Goal: Find specific page/section: Find specific page/section

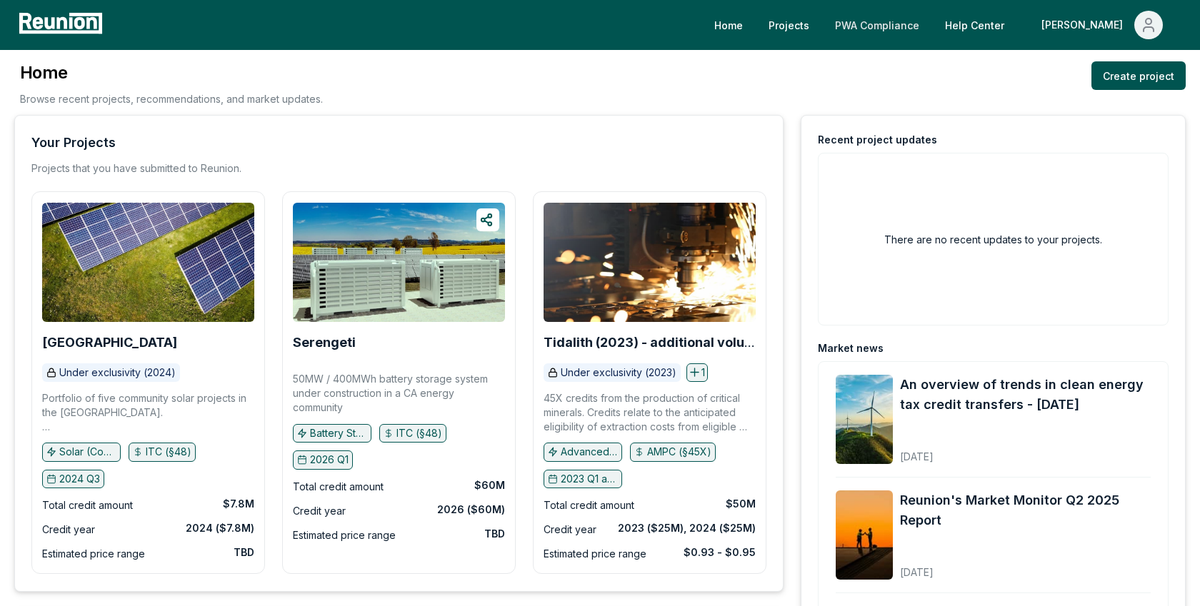
click at [931, 28] on link "PWA Compliance" at bounding box center [876, 25] width 107 height 29
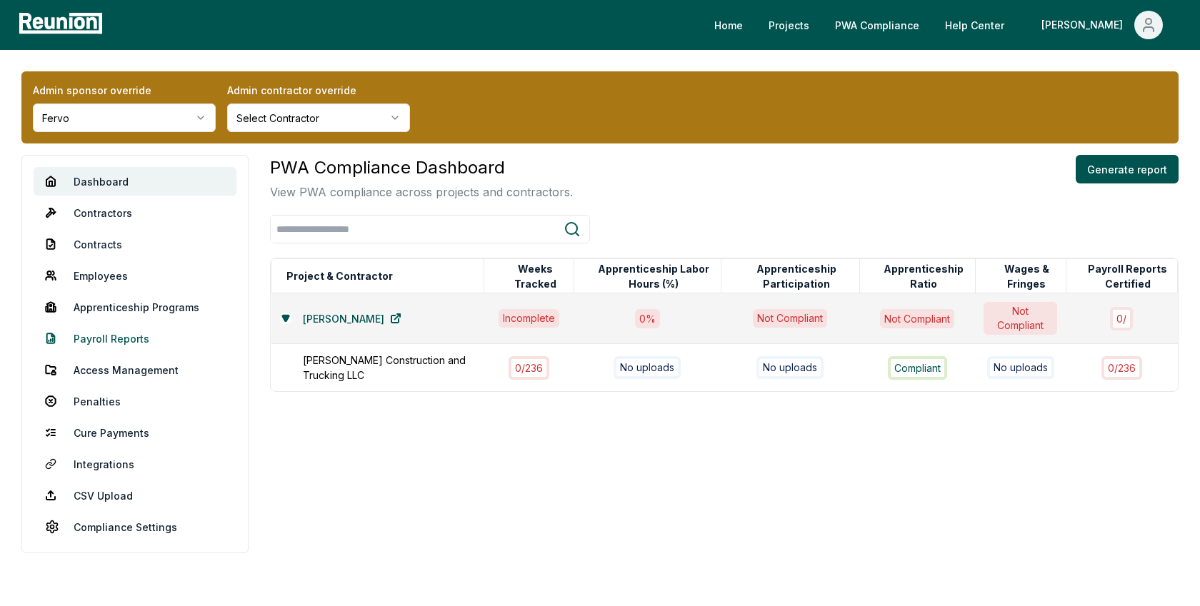
click at [119, 332] on link "Payroll Reports" at bounding box center [135, 338] width 203 height 29
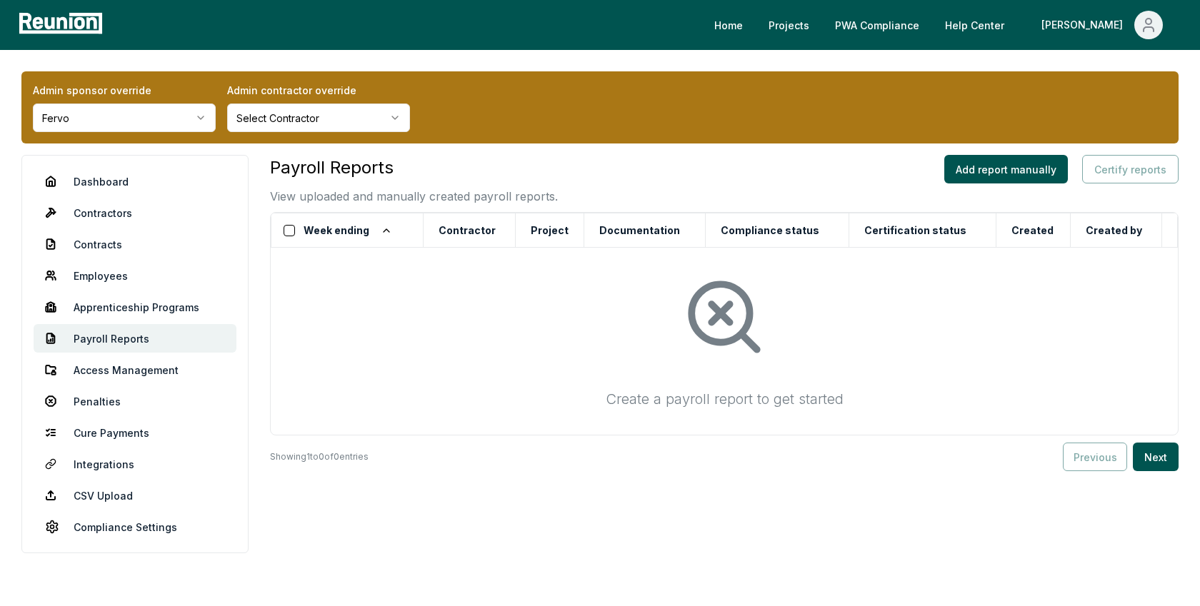
click at [131, 114] on html "Please visit us on your desktop We're working on making our marketplace mobile-…" at bounding box center [600, 307] width 1200 height 614
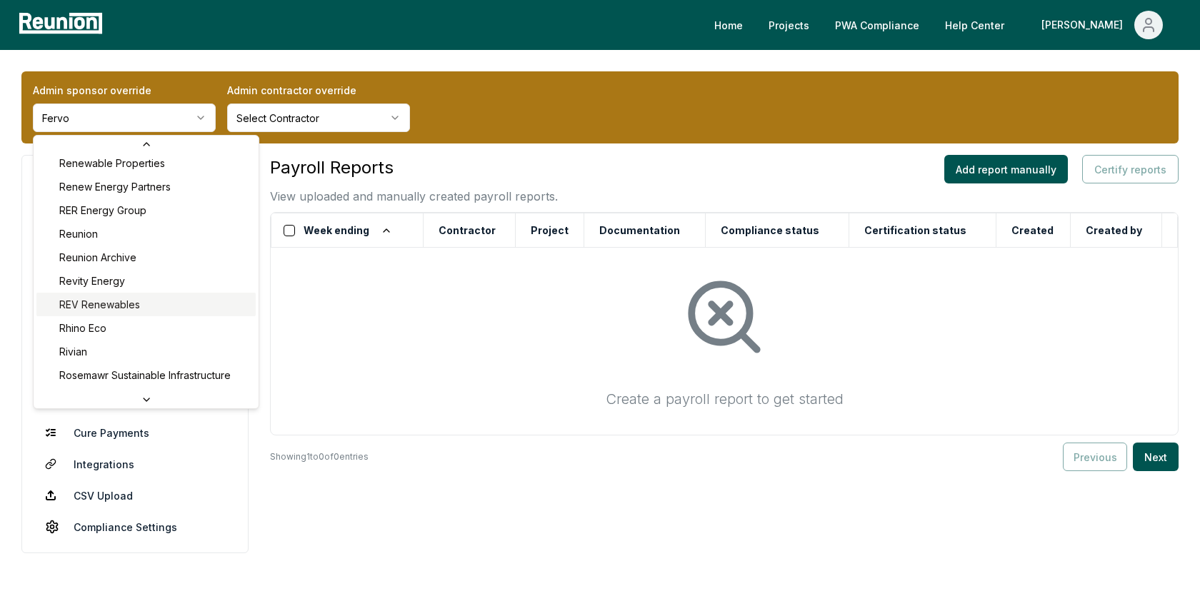
scroll to position [4592, 0]
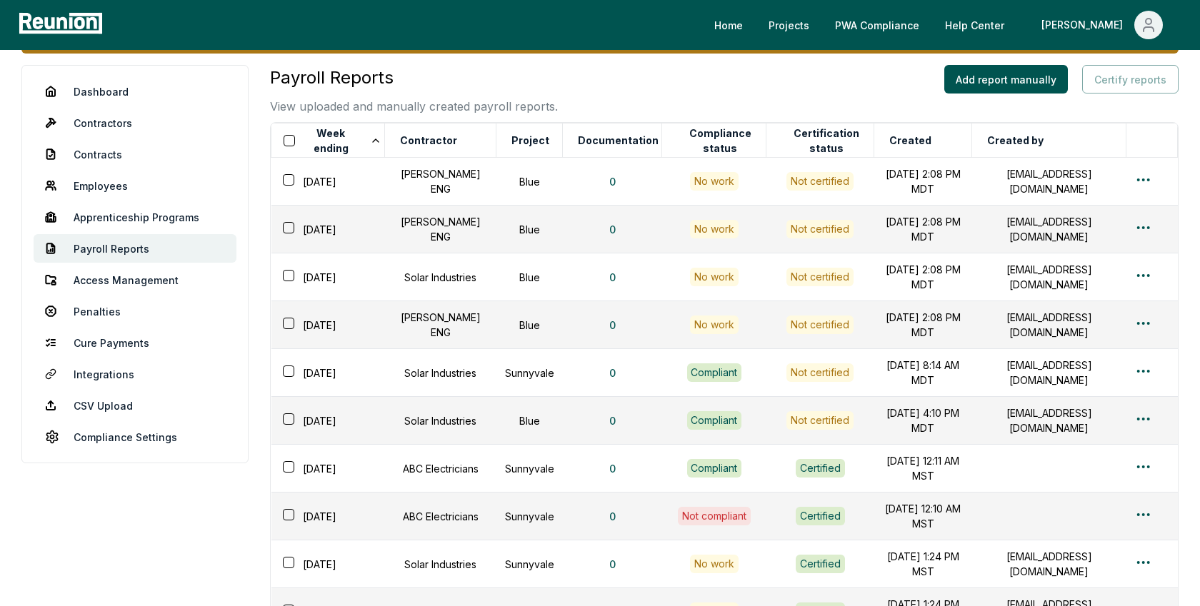
scroll to position [93, 0]
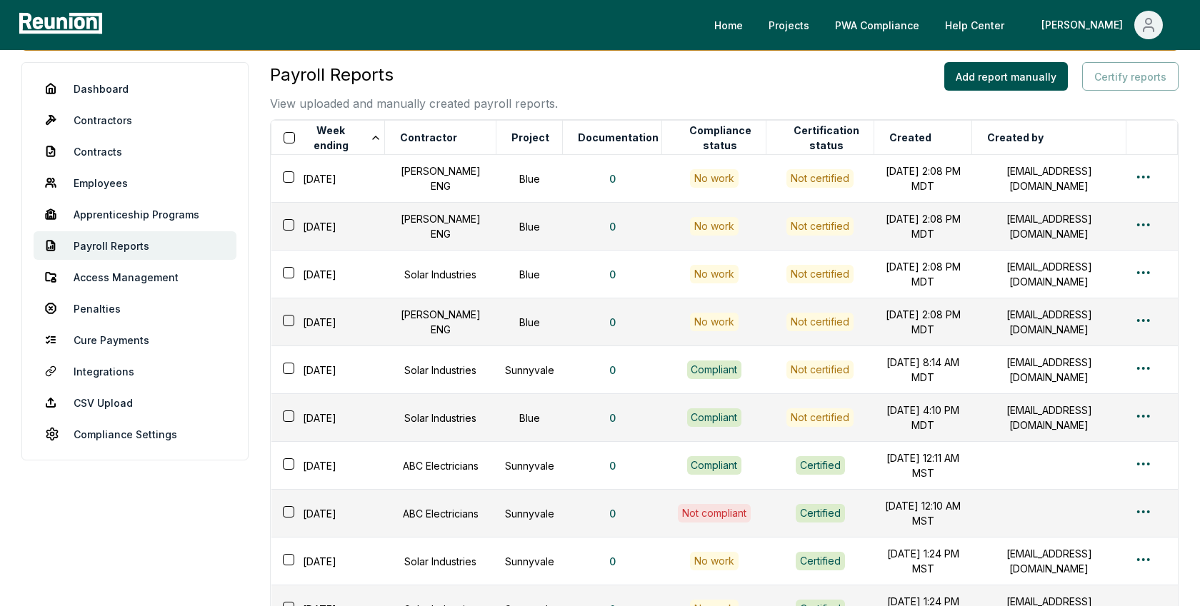
click at [560, 89] on div "Payroll Reports View uploaded and manually created payroll reports. Add report …" at bounding box center [724, 87] width 908 height 50
click at [349, 135] on button "Week ending" at bounding box center [343, 138] width 84 height 29
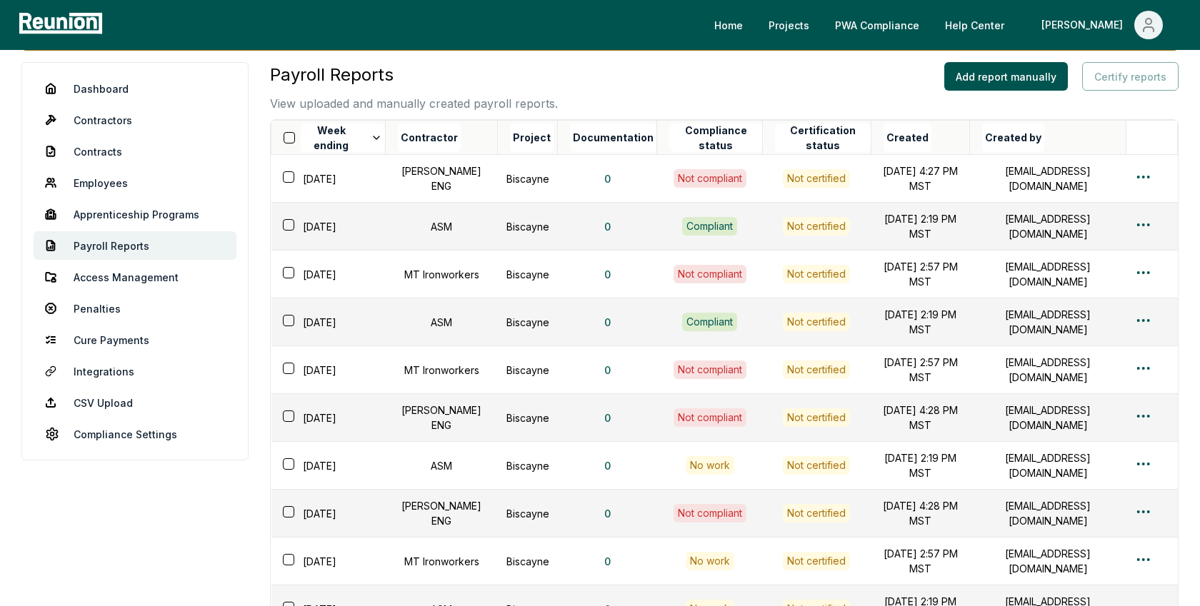
click at [349, 135] on button "Week ending" at bounding box center [343, 138] width 84 height 29
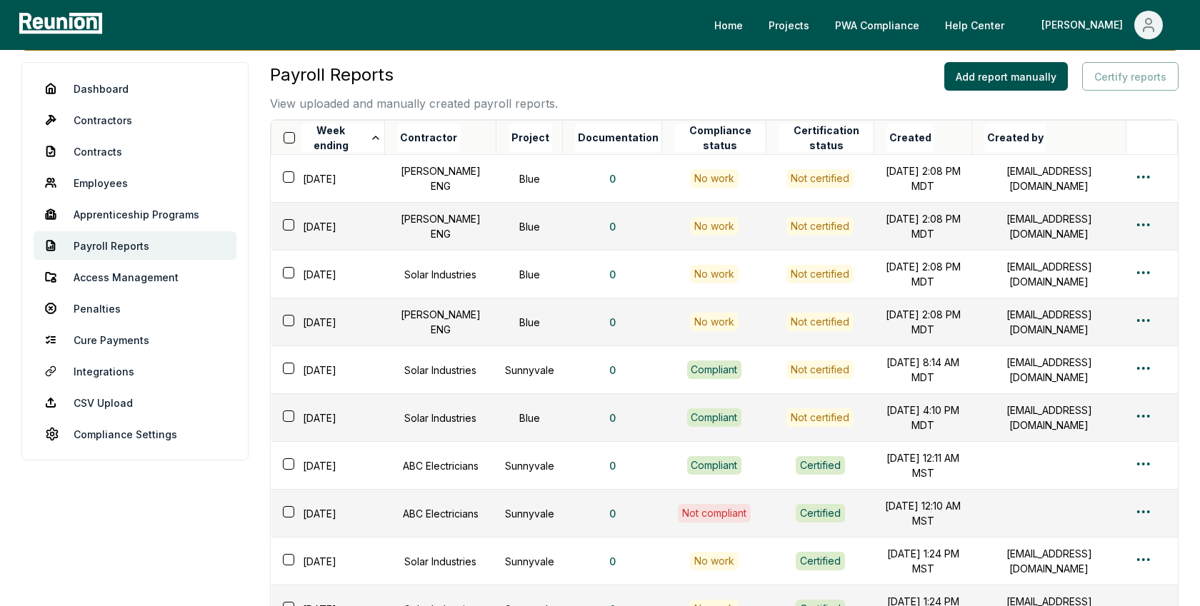
click at [349, 135] on button "Week ending" at bounding box center [343, 138] width 84 height 29
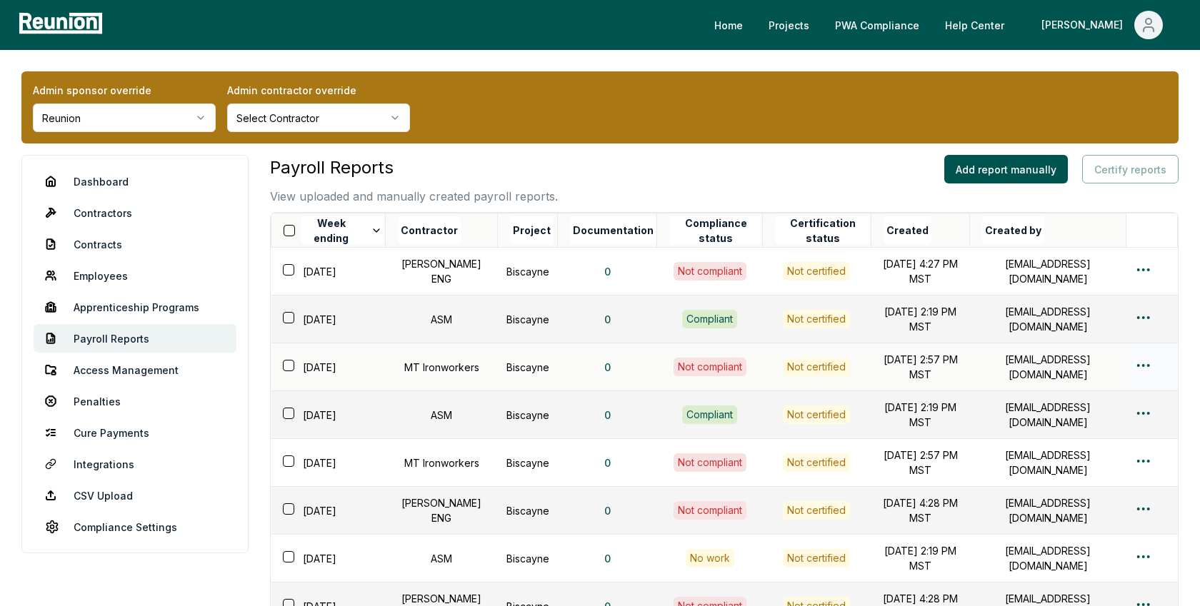
scroll to position [9, 0]
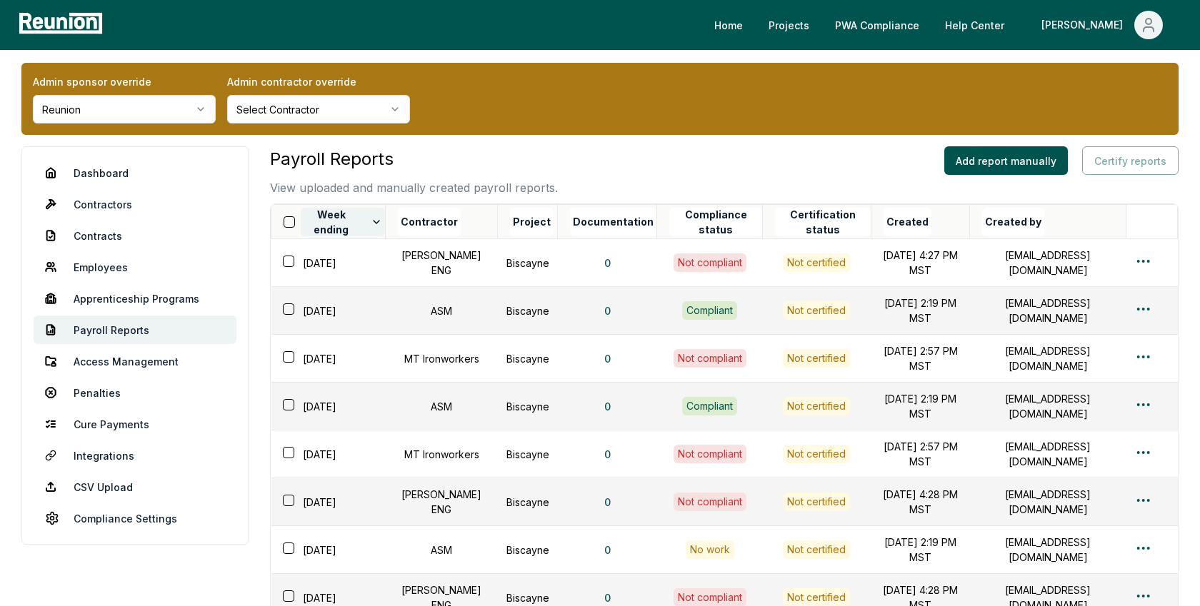
click at [361, 214] on button "Week ending" at bounding box center [343, 222] width 84 height 29
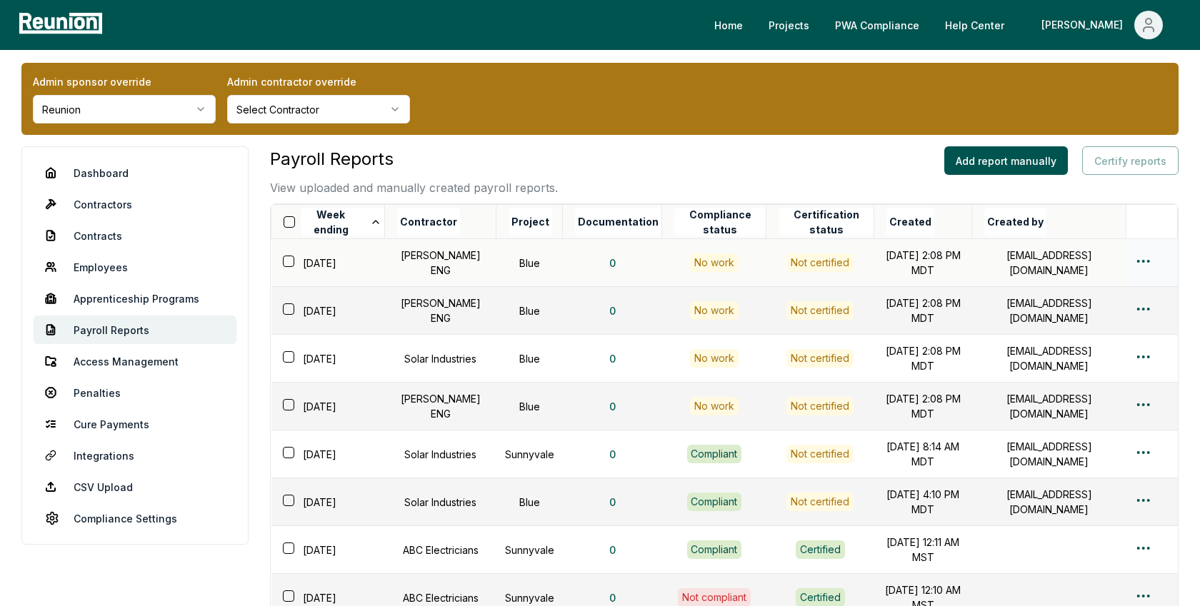
scroll to position [14, 0]
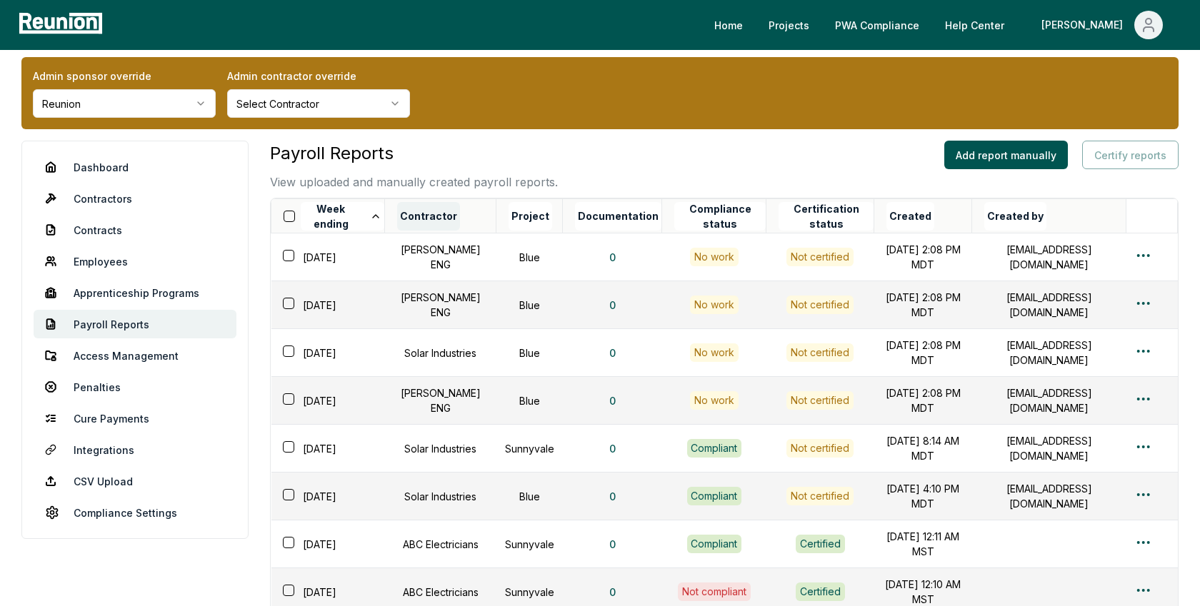
click at [457, 214] on button "Contractor" at bounding box center [428, 216] width 63 height 29
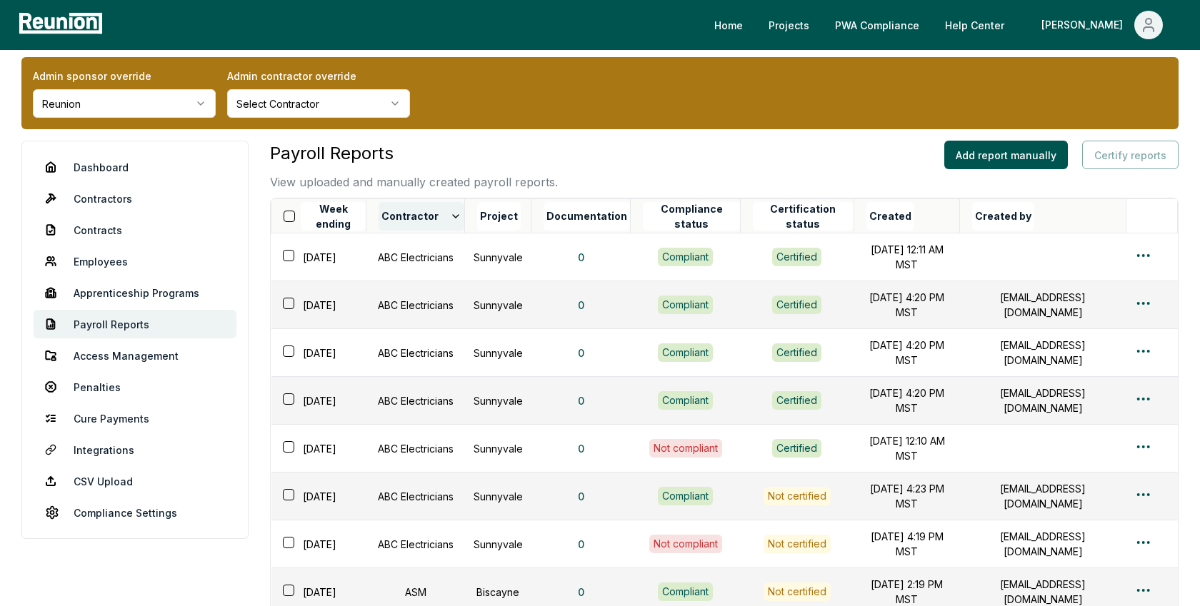
click at [449, 211] on button "Contractor" at bounding box center [422, 216] width 86 height 29
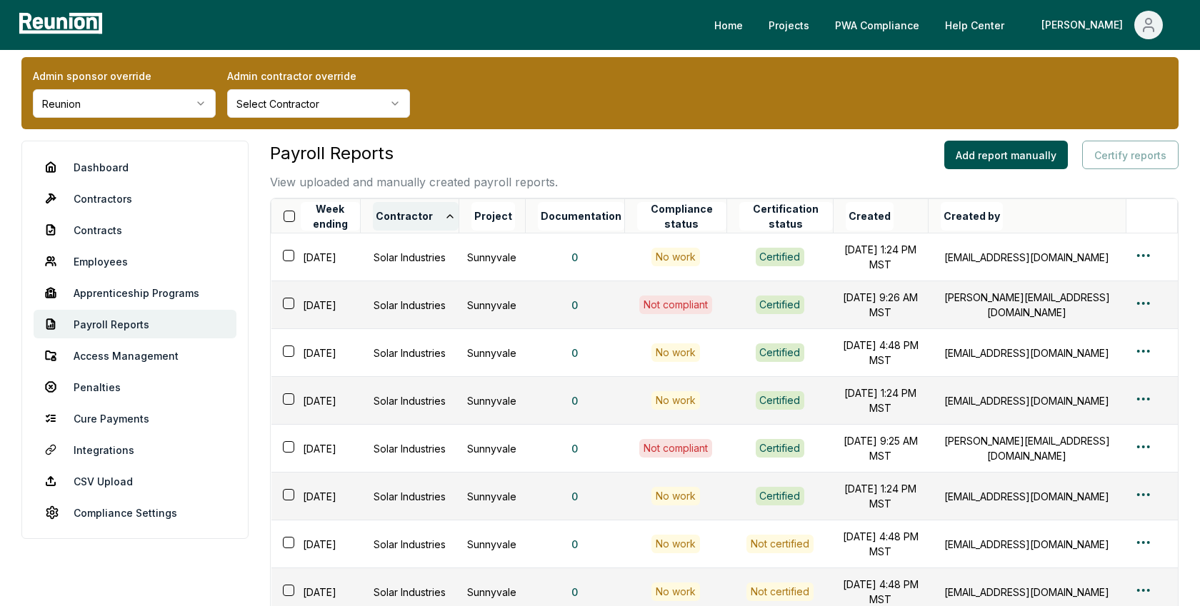
click at [449, 211] on button "Contractor" at bounding box center [416, 216] width 86 height 29
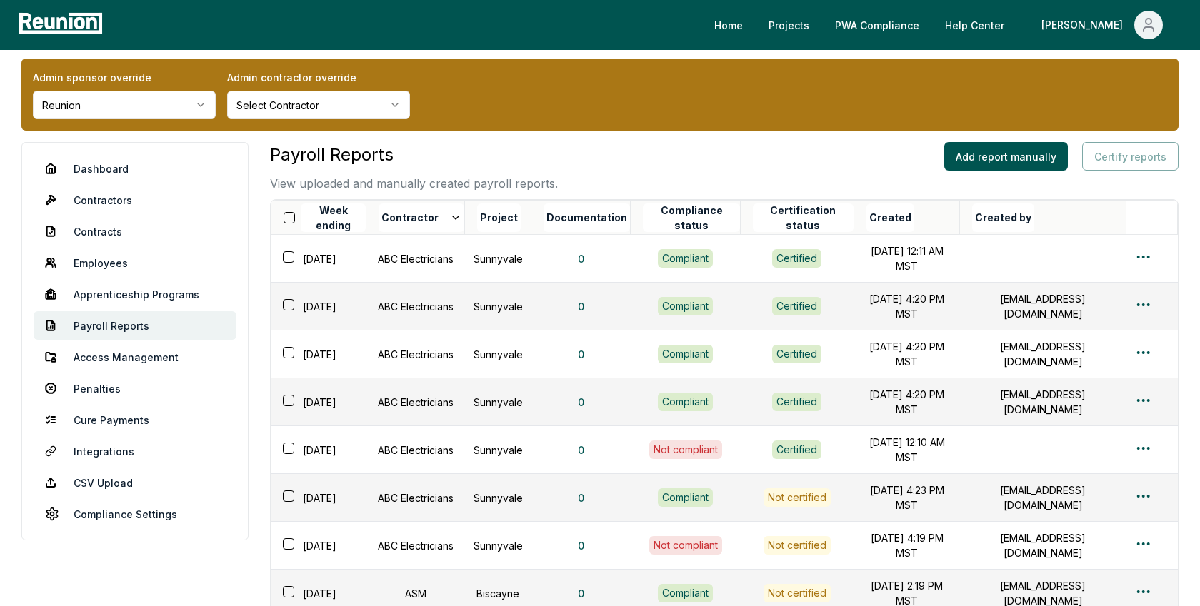
scroll to position [0, 0]
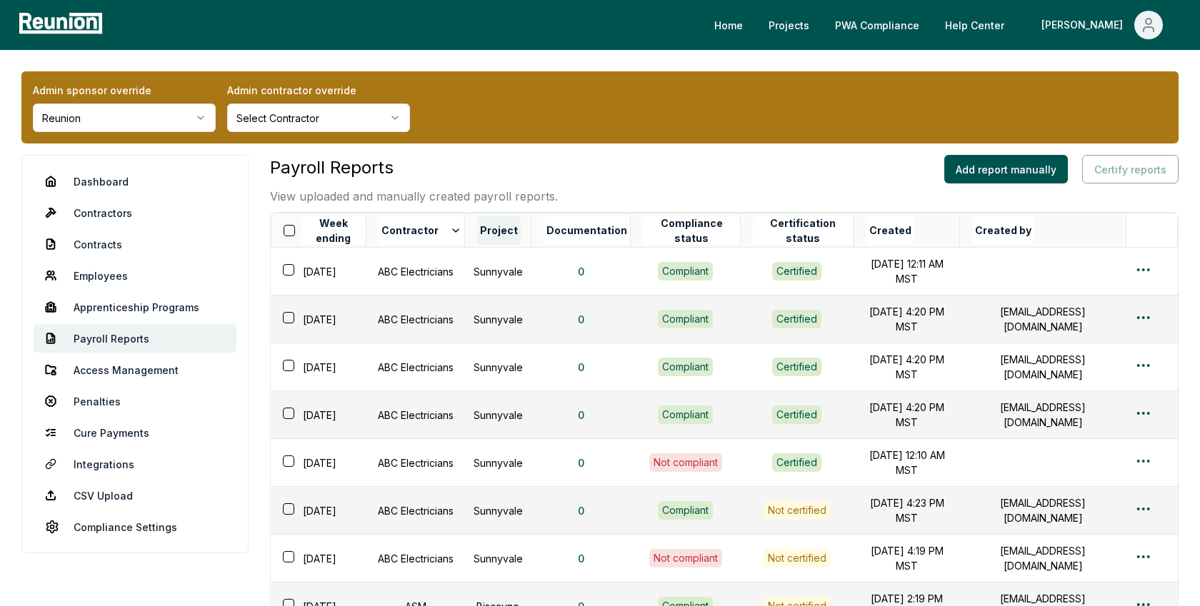
click at [521, 231] on button "Project" at bounding box center [499, 230] width 44 height 29
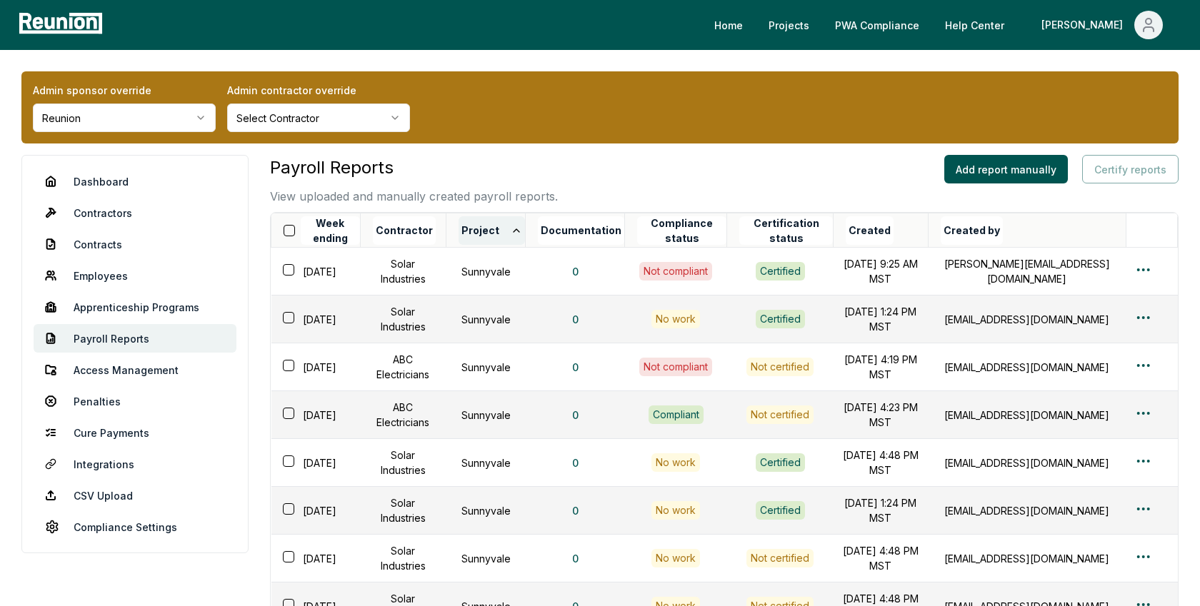
click at [521, 226] on button "Project" at bounding box center [492, 230] width 66 height 29
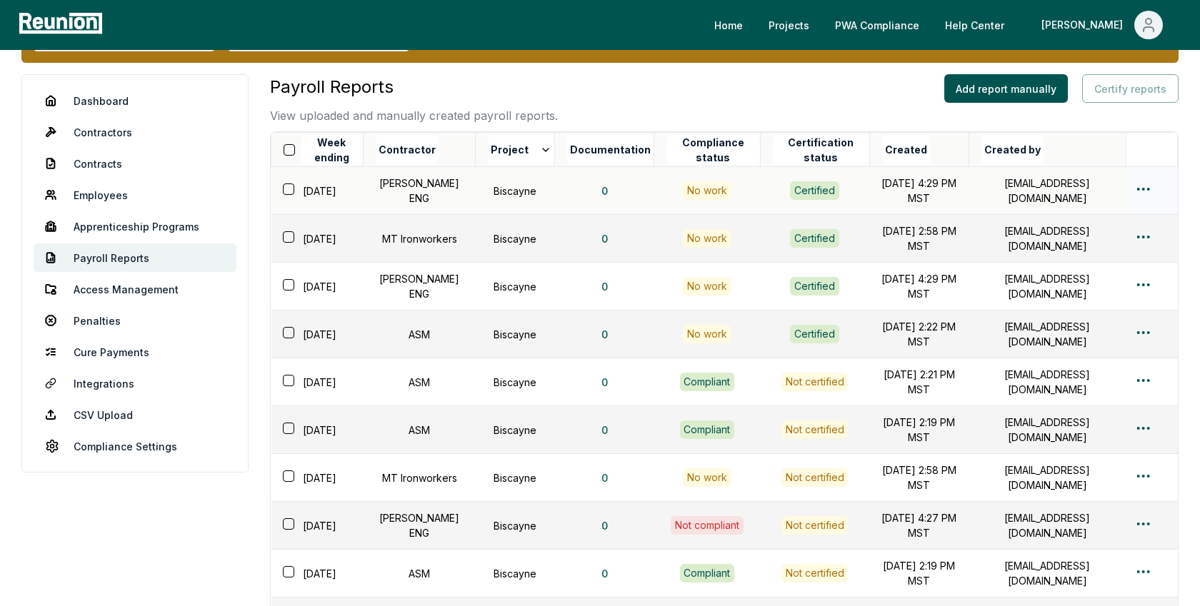
scroll to position [82, 0]
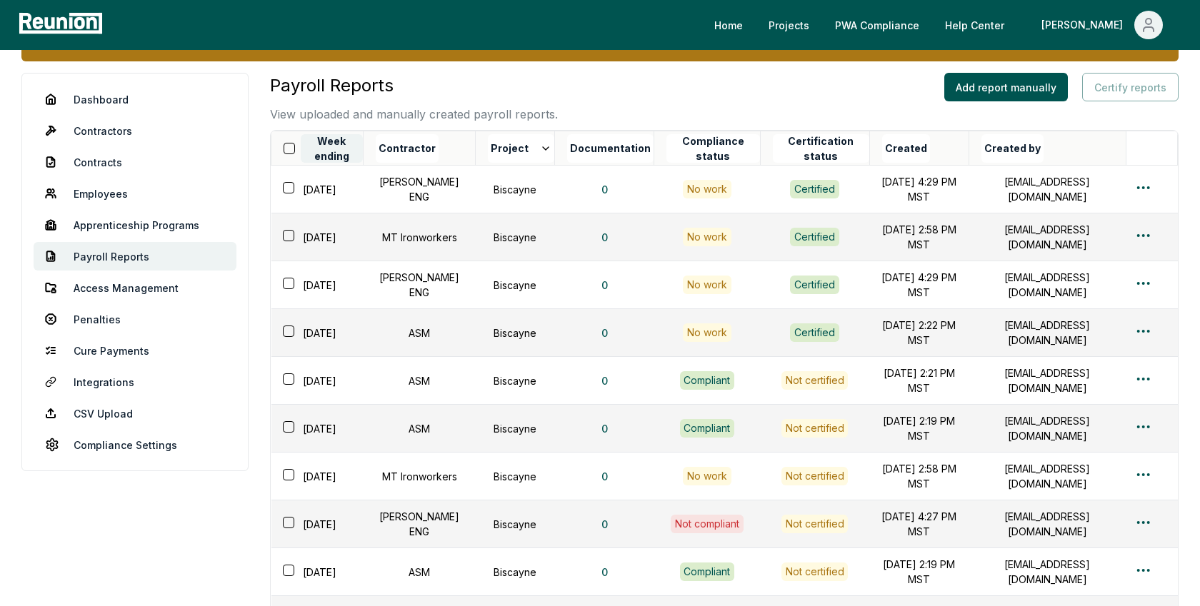
click at [346, 141] on button "Week ending" at bounding box center [332, 148] width 62 height 29
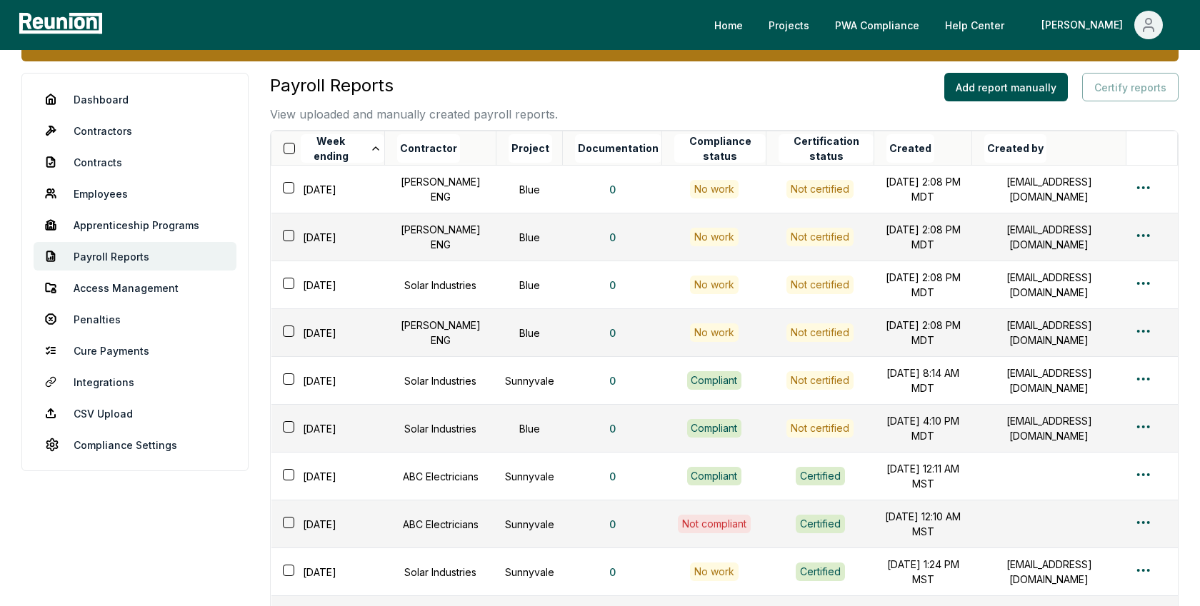
click at [346, 141] on button "Week ending" at bounding box center [343, 148] width 84 height 29
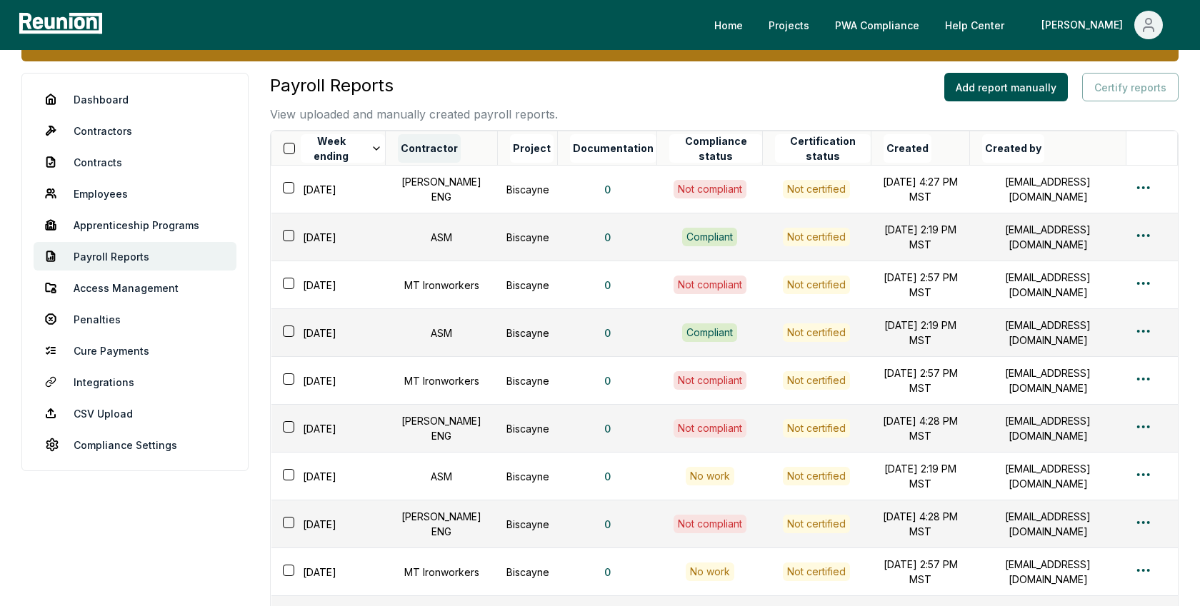
click at [438, 142] on button "Contractor" at bounding box center [429, 148] width 63 height 29
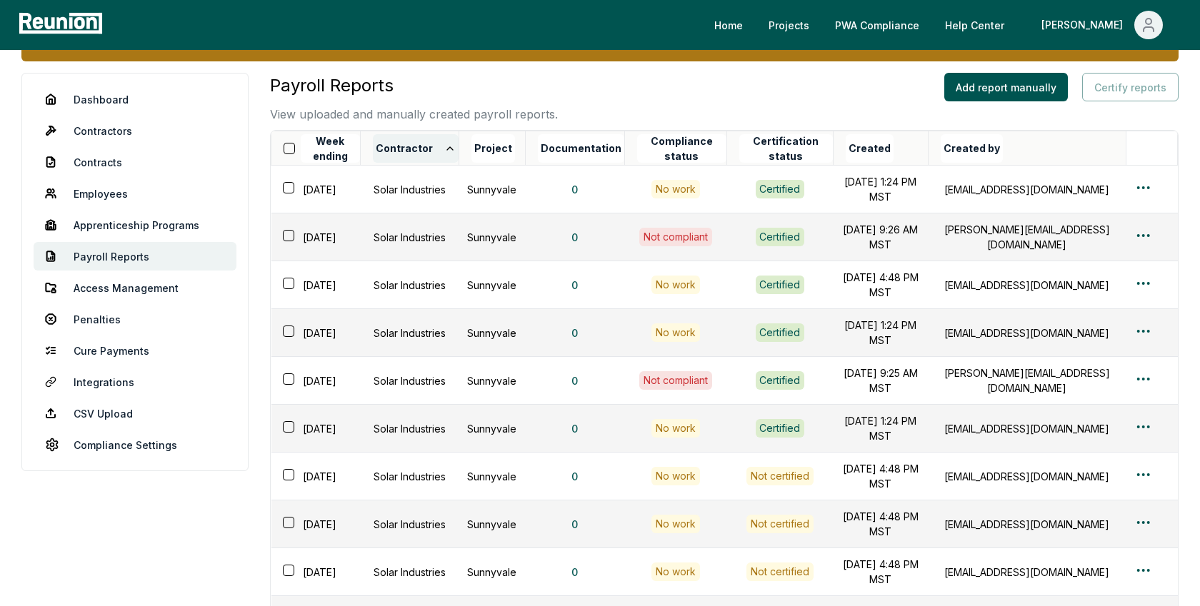
click at [441, 142] on button "Contractor" at bounding box center [416, 148] width 86 height 29
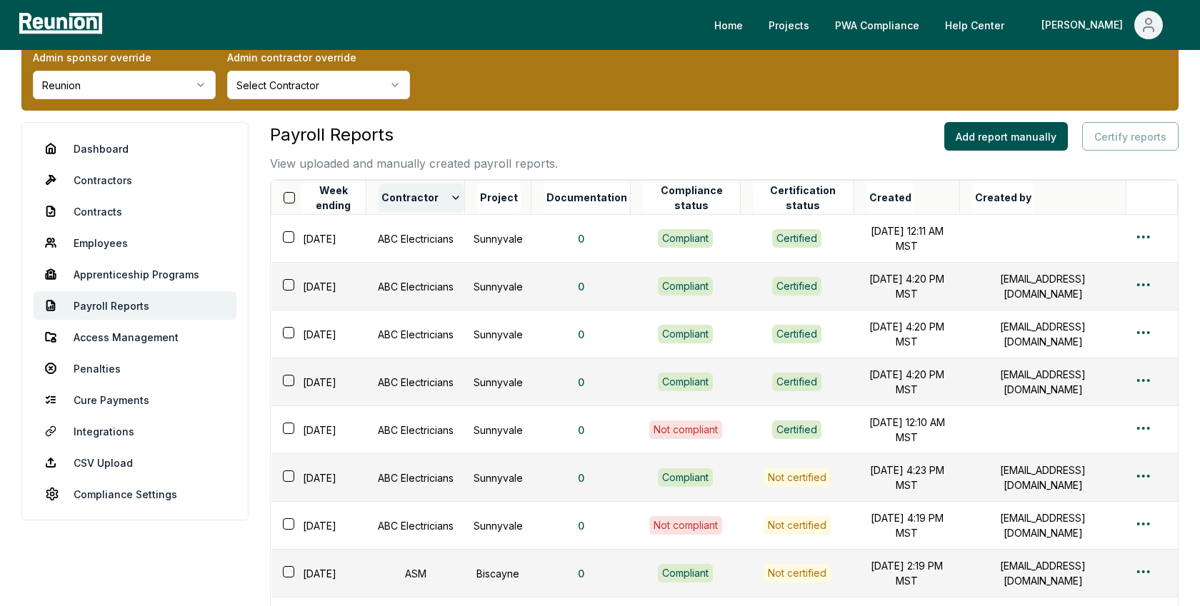
scroll to position [30, 0]
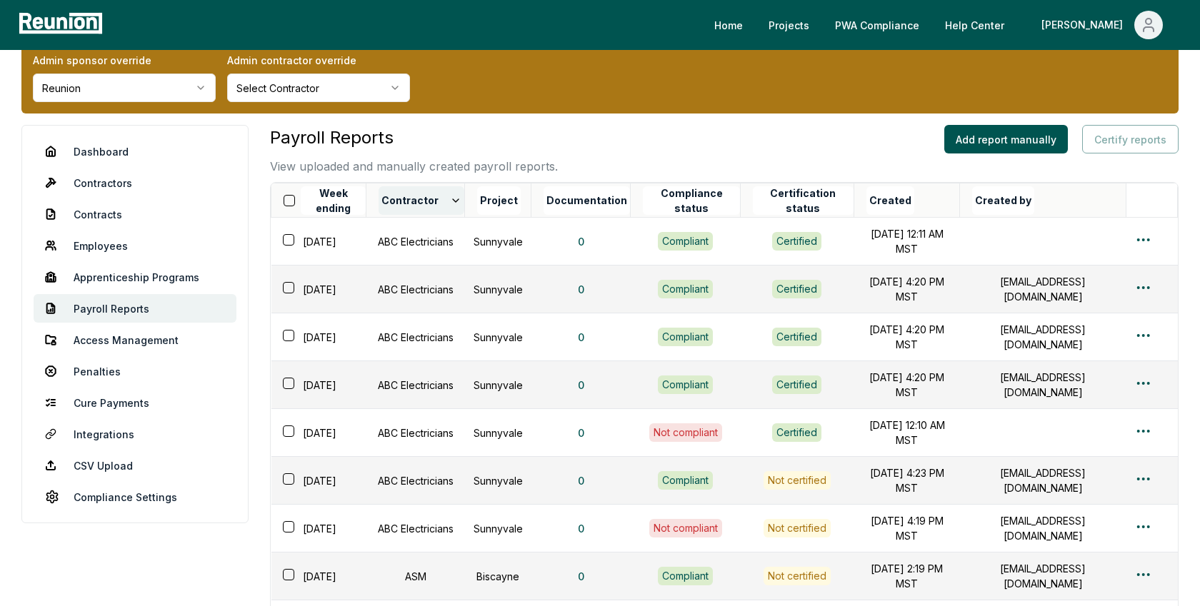
click at [430, 192] on button "Contractor" at bounding box center [422, 200] width 86 height 29
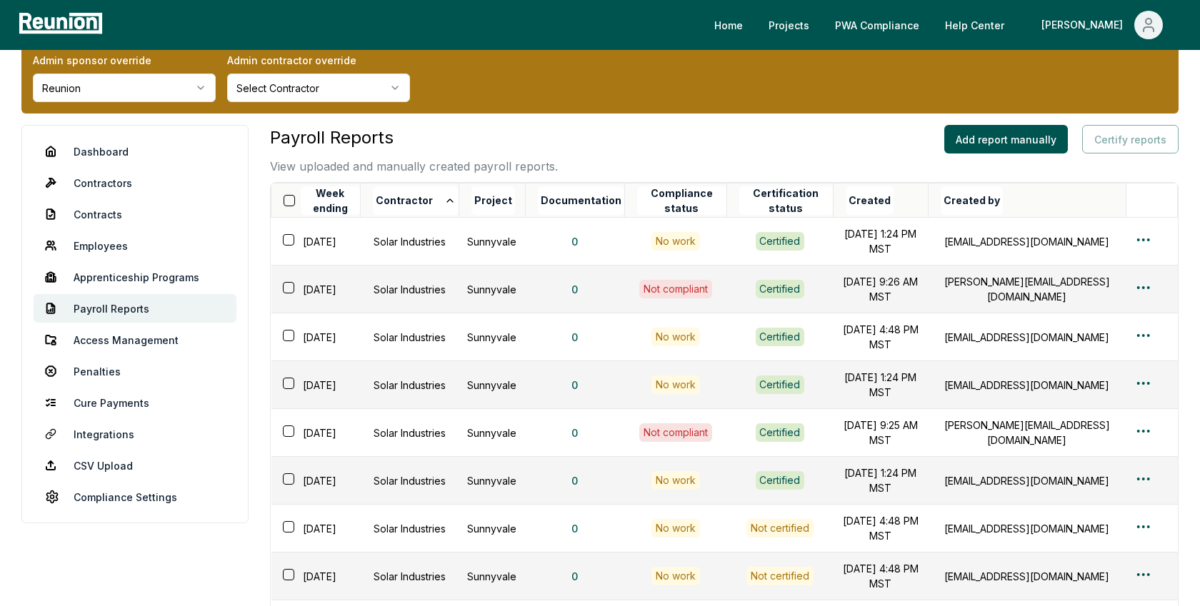
click at [430, 192] on button "Contractor" at bounding box center [416, 200] width 86 height 29
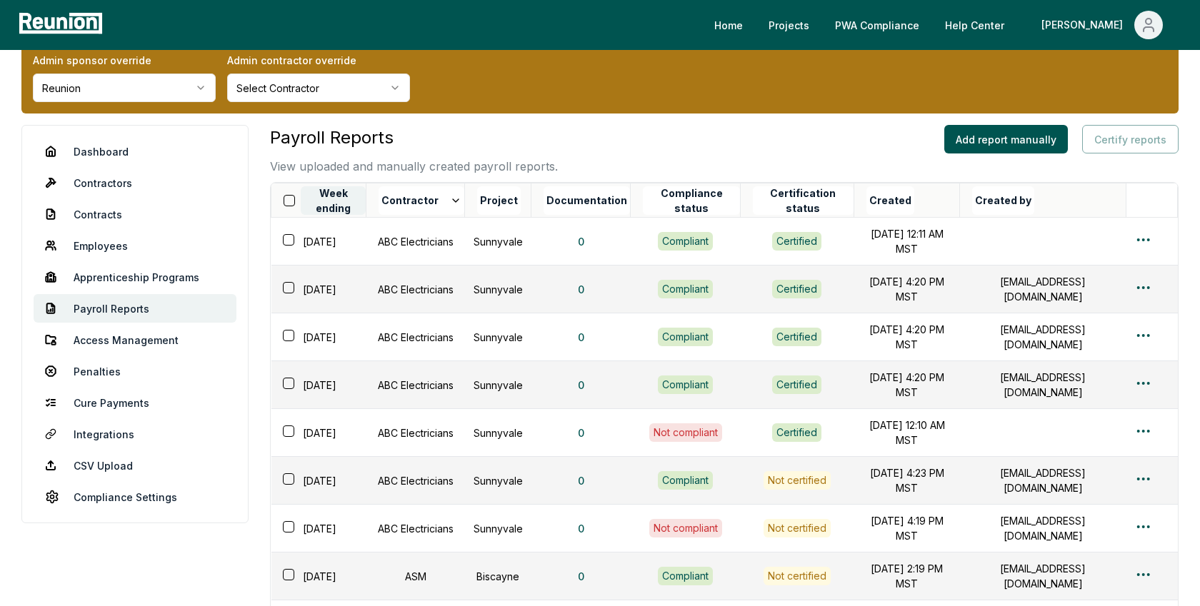
click at [330, 204] on button "Week ending" at bounding box center [333, 200] width 65 height 29
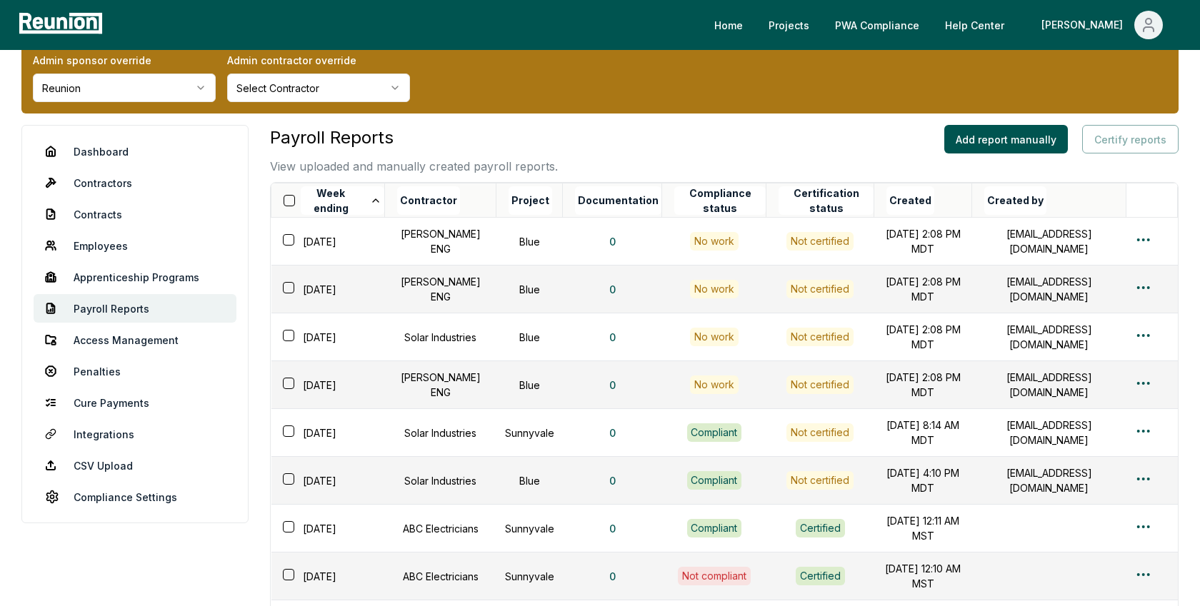
click at [330, 204] on button "Week ending" at bounding box center [343, 200] width 84 height 29
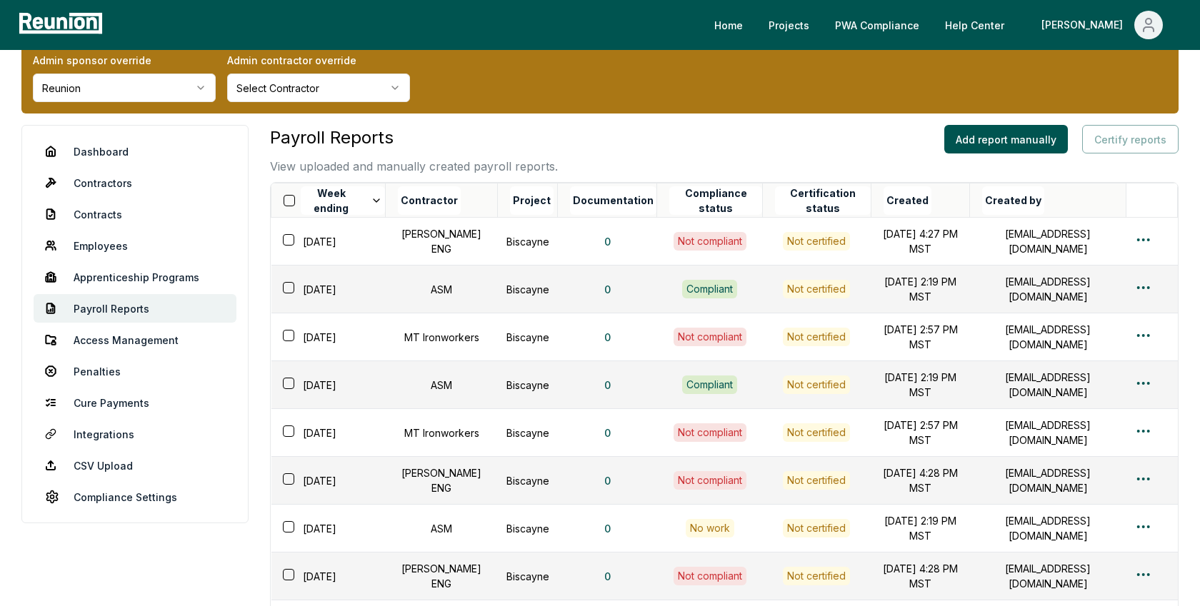
click at [330, 204] on button "Week ending" at bounding box center [343, 200] width 84 height 29
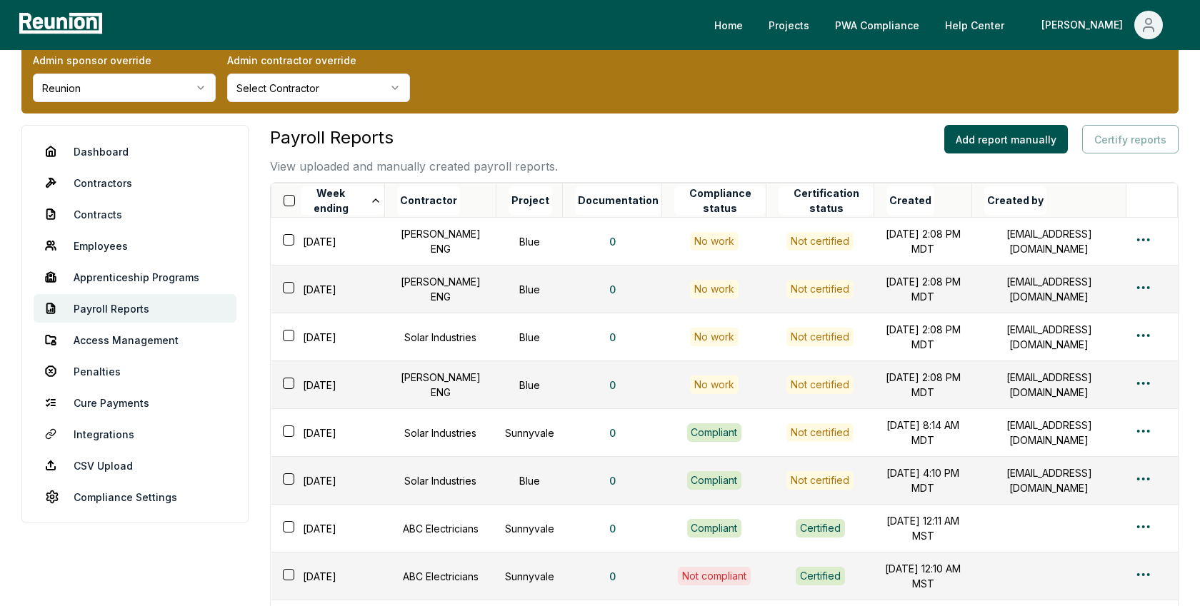
click at [330, 204] on button "Week ending" at bounding box center [343, 200] width 84 height 29
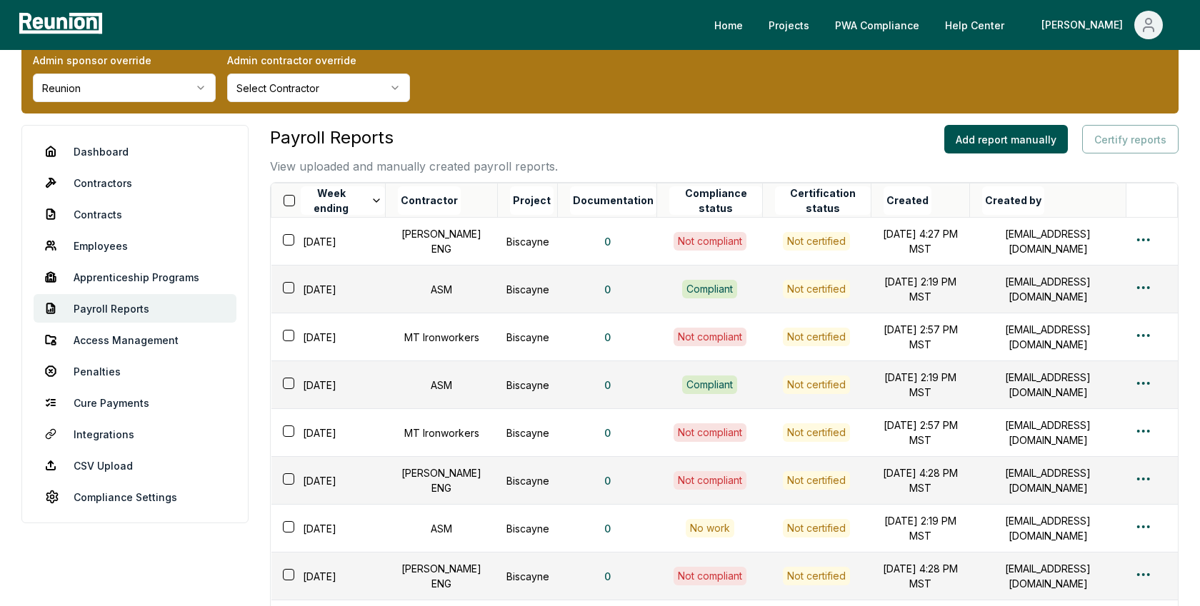
click at [330, 204] on button "Week ending" at bounding box center [343, 200] width 84 height 29
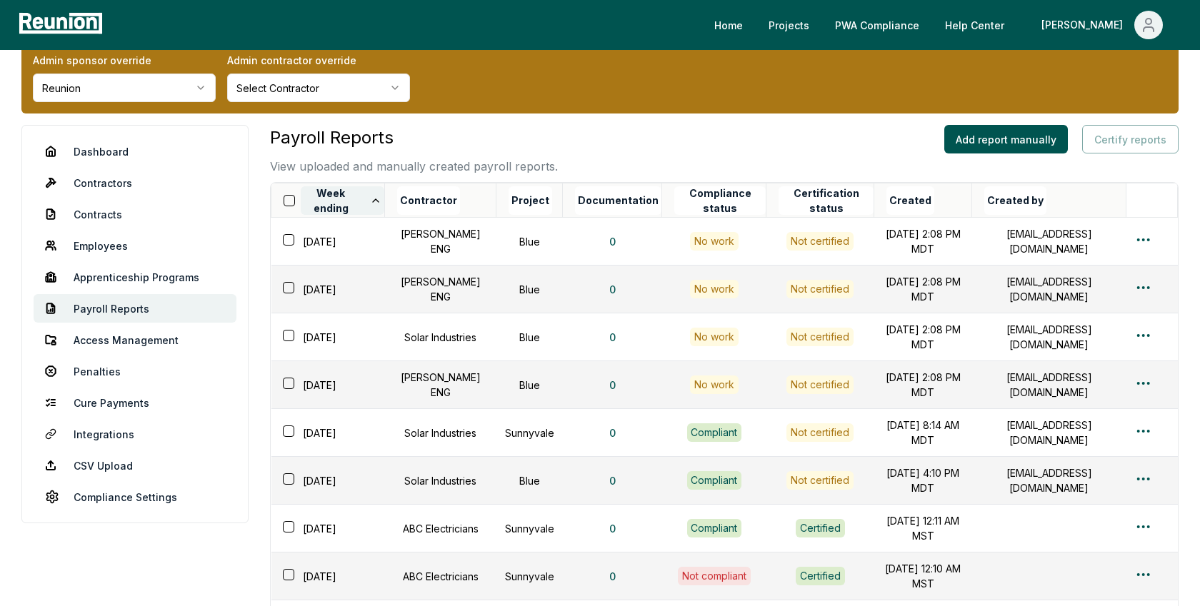
click at [344, 202] on button "Week ending" at bounding box center [343, 200] width 84 height 29
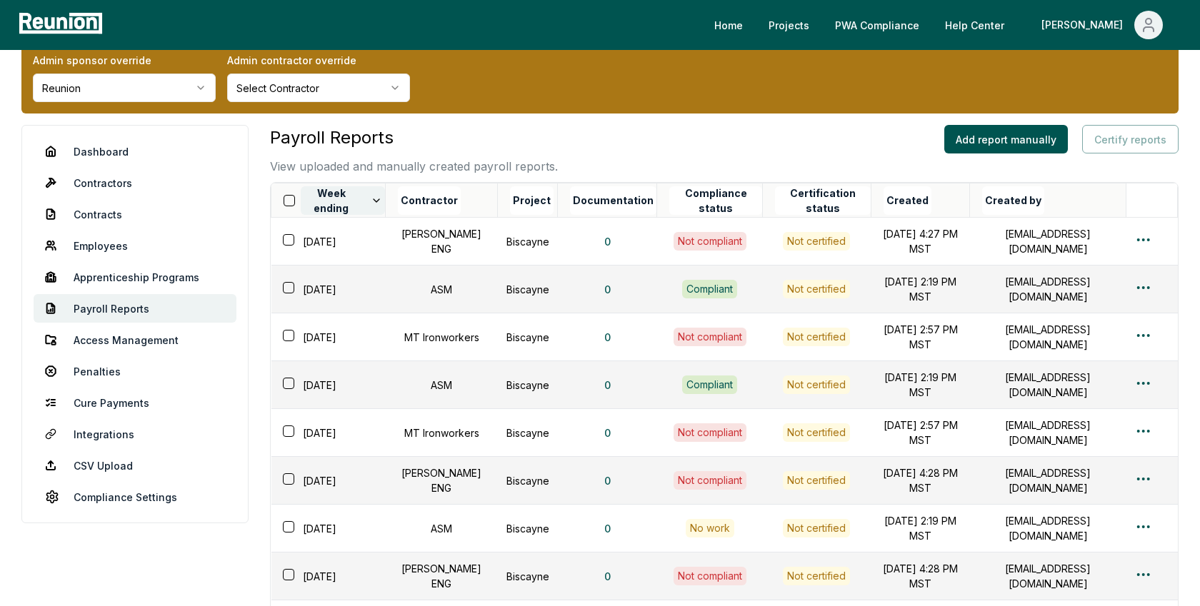
click at [344, 202] on button "Week ending" at bounding box center [343, 200] width 84 height 29
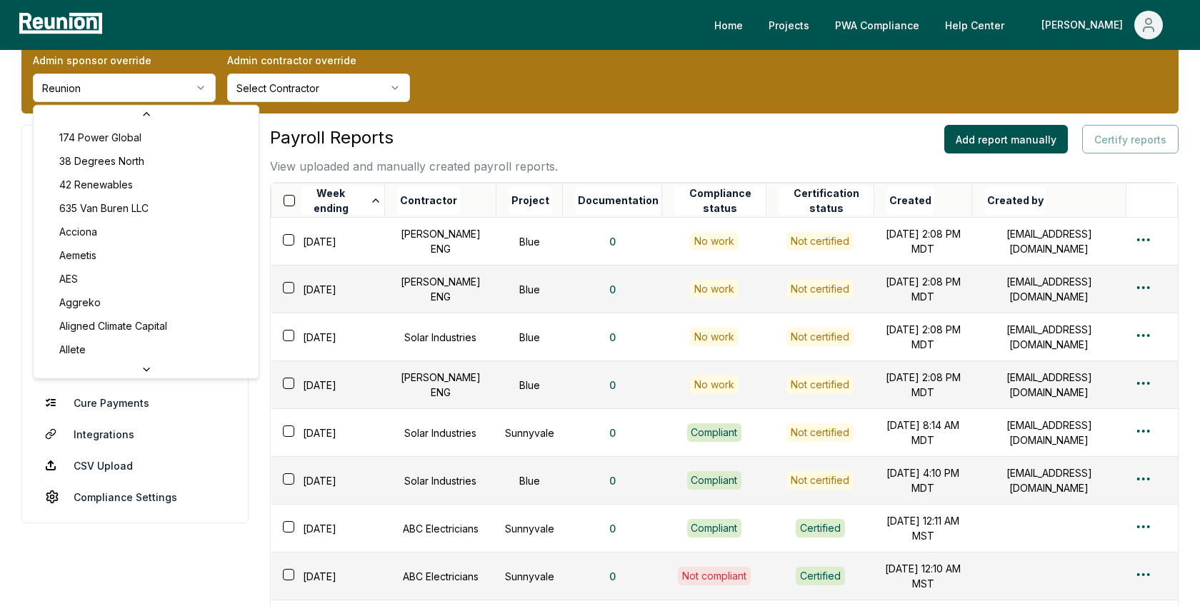
scroll to position [4453, 0]
click at [186, 84] on html "Please visit us on your desktop We're working on making our marketplace mobile-…" at bounding box center [600, 422] width 1200 height 905
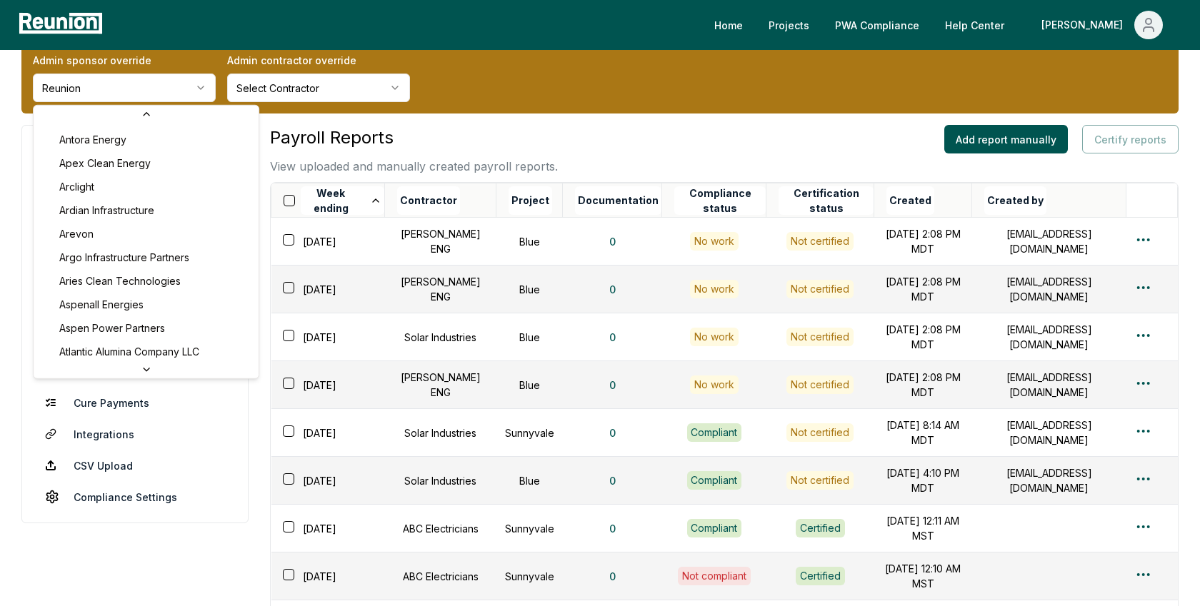
scroll to position [0, 0]
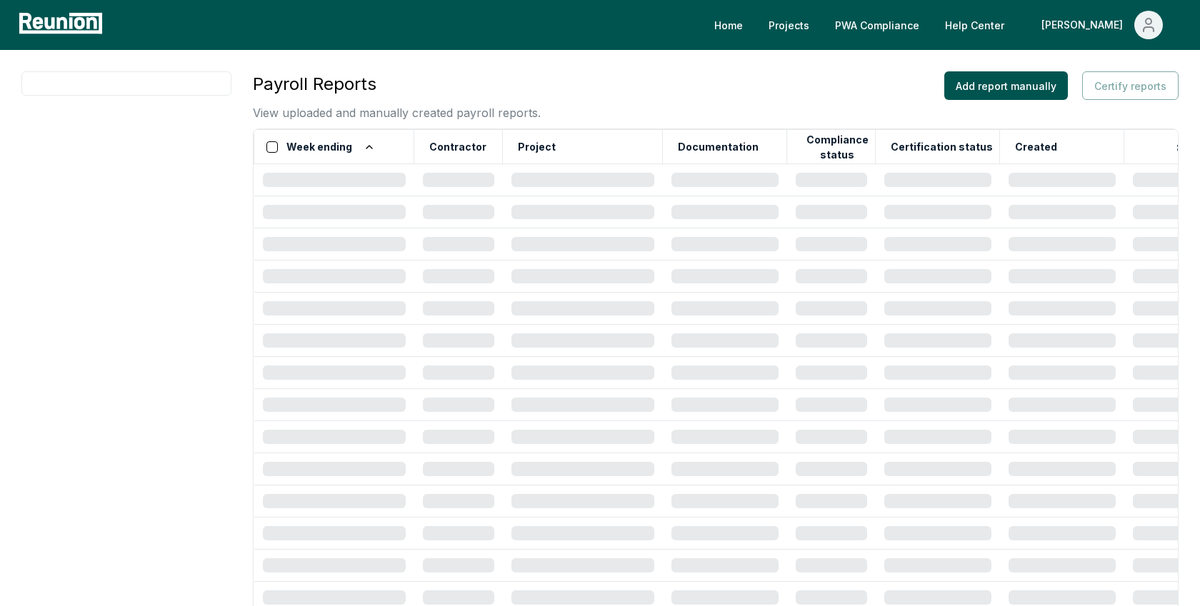
scroll to position [30, 0]
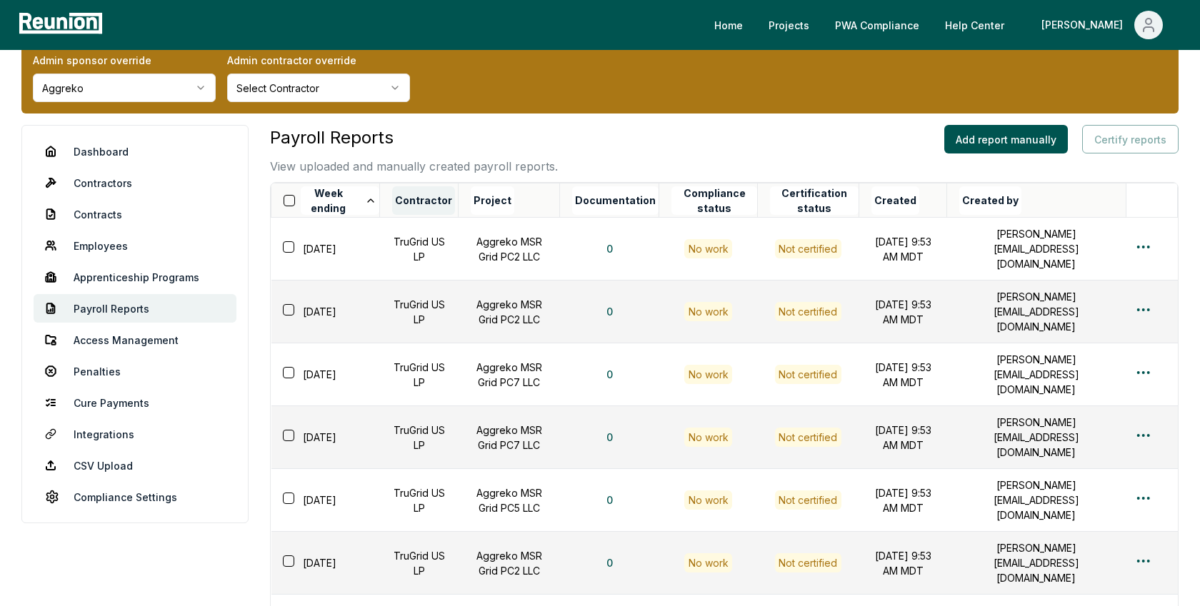
click at [420, 204] on button "Contractor" at bounding box center [423, 200] width 63 height 29
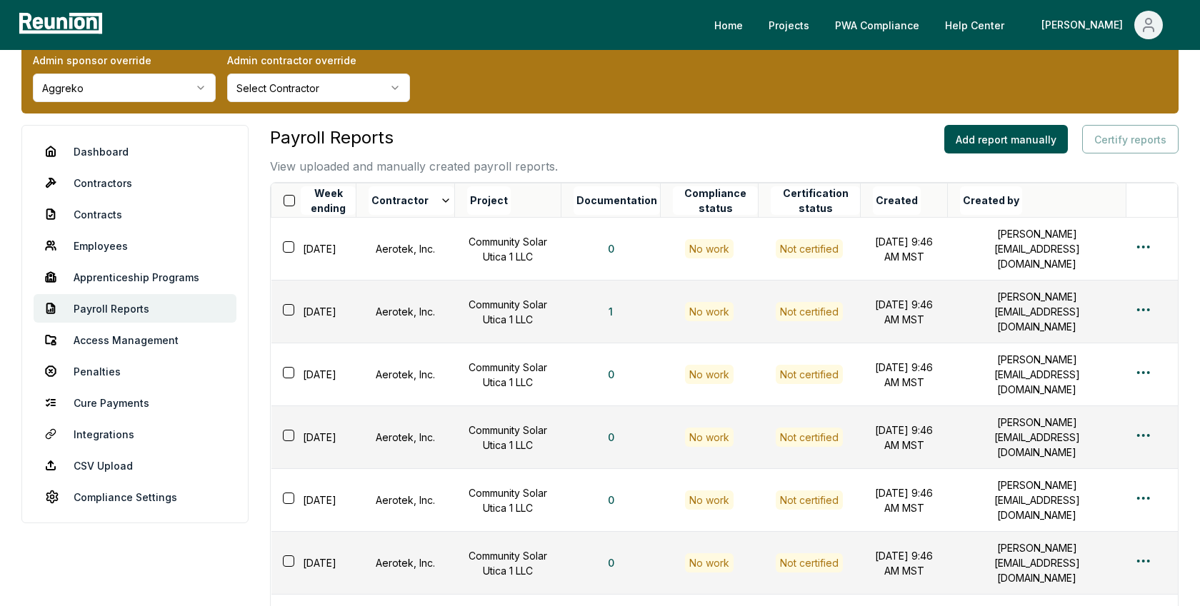
click at [420, 204] on button "Contractor" at bounding box center [412, 200] width 86 height 29
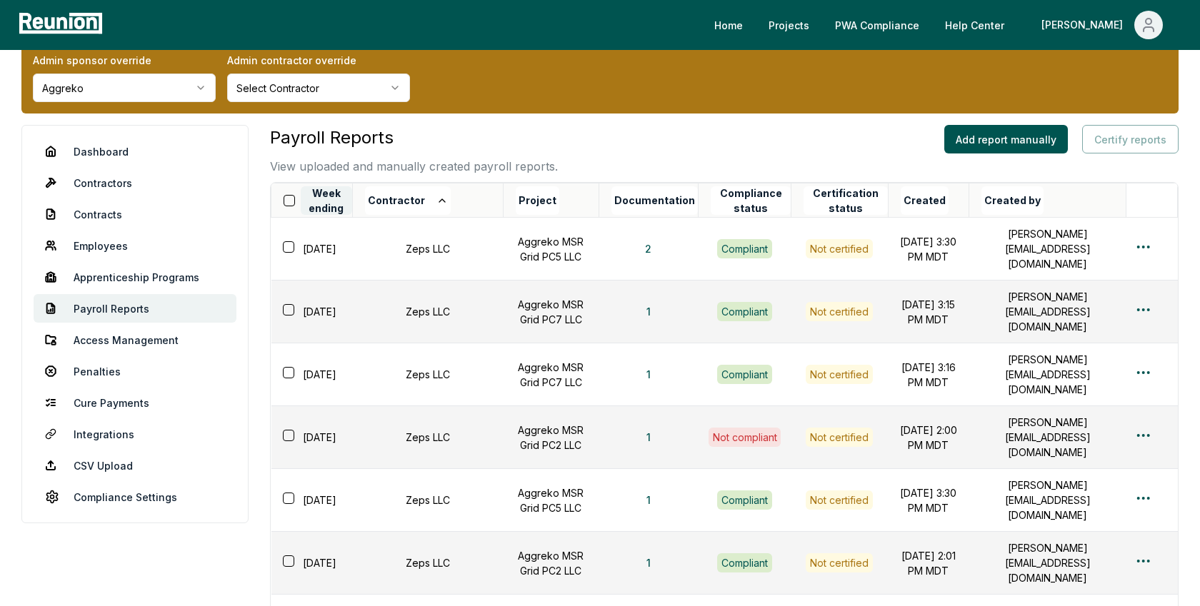
click at [341, 200] on button "Week ending" at bounding box center [326, 200] width 51 height 29
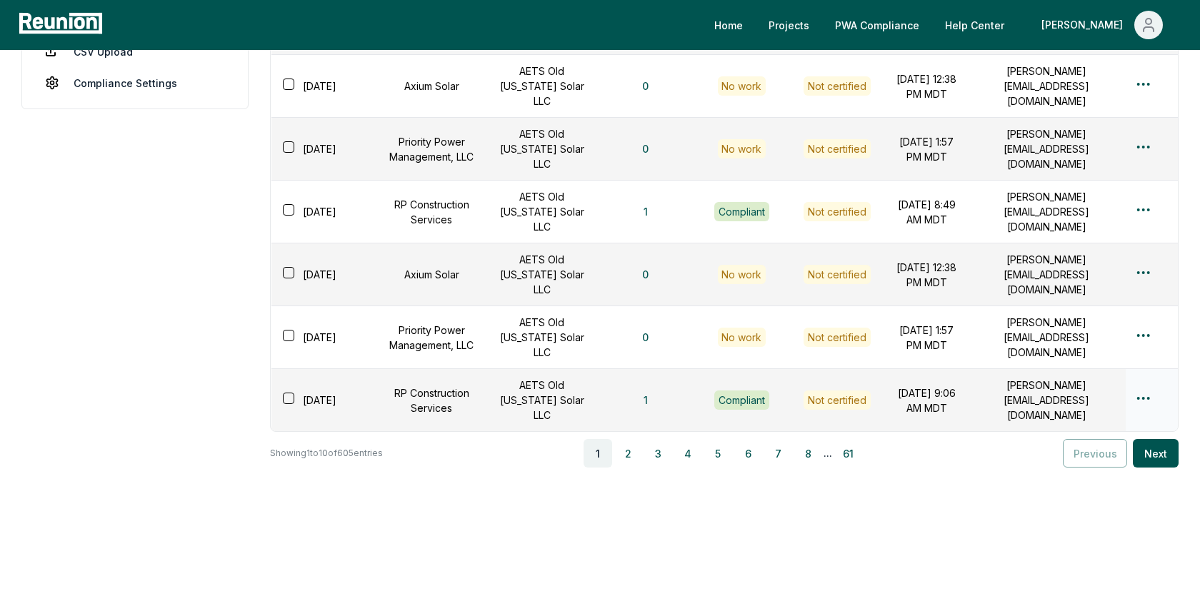
scroll to position [0, 0]
